Goal: Check status: Check status

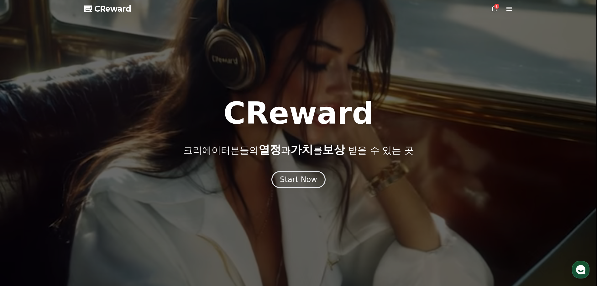
click at [491, 10] on icon at bounding box center [495, 9] width 8 height 8
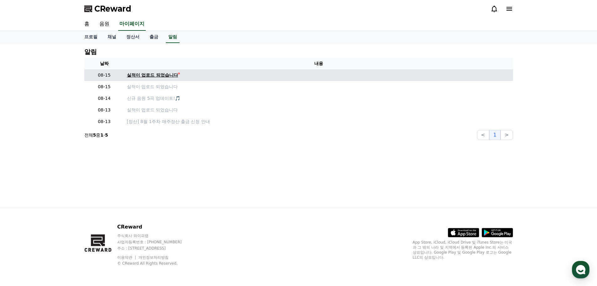
click at [161, 77] on div "실적이 업로드 되었습니다" at bounding box center [152, 75] width 51 height 7
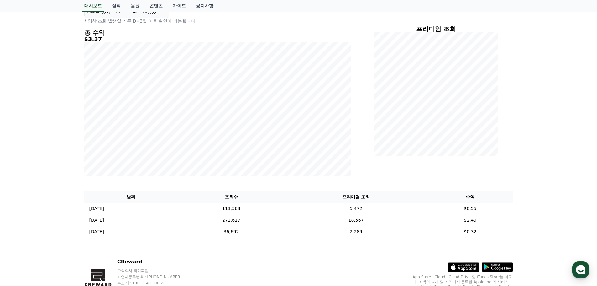
scroll to position [107, 0]
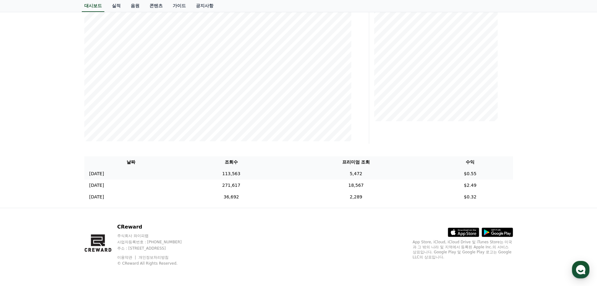
click at [259, 174] on td "113,563" at bounding box center [231, 174] width 107 height 12
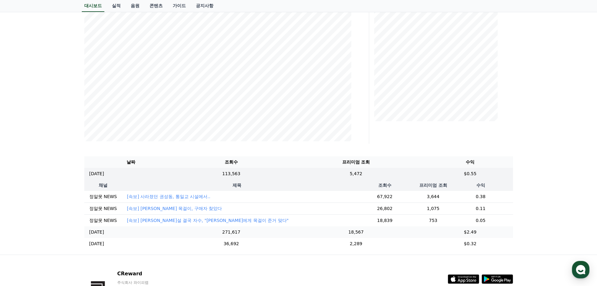
click at [252, 238] on td "271,617" at bounding box center [231, 232] width 107 height 12
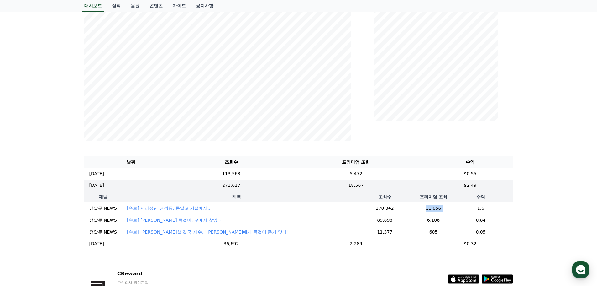
drag, startPoint x: 404, startPoint y: 213, endPoint x: 454, endPoint y: 209, distance: 50.0
click at [454, 209] on tr "정알못 NEWS [속보] 사라졌던 권성동, 통일교 시설에서.. 170,342 11,856 1.6" at bounding box center [298, 208] width 429 height 12
click at [454, 209] on td "1.6" at bounding box center [481, 208] width 64 height 12
drag, startPoint x: 440, startPoint y: 210, endPoint x: 403, endPoint y: 210, distance: 37.0
click at [403, 210] on tr "정알못 NEWS [속보] 사라졌던 권성동, 통일교 시설에서.. 170,342 11,856 1.6" at bounding box center [298, 208] width 429 height 12
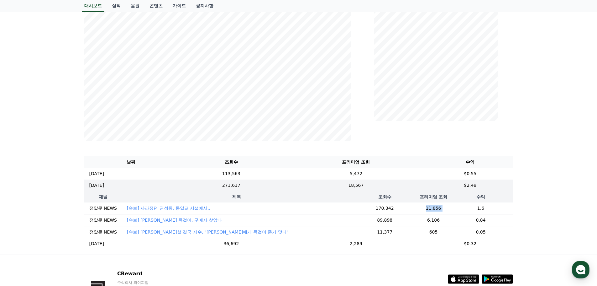
click at [403, 210] on td "170,342" at bounding box center [384, 208] width 67 height 12
